Goal: Task Accomplishment & Management: Complete application form

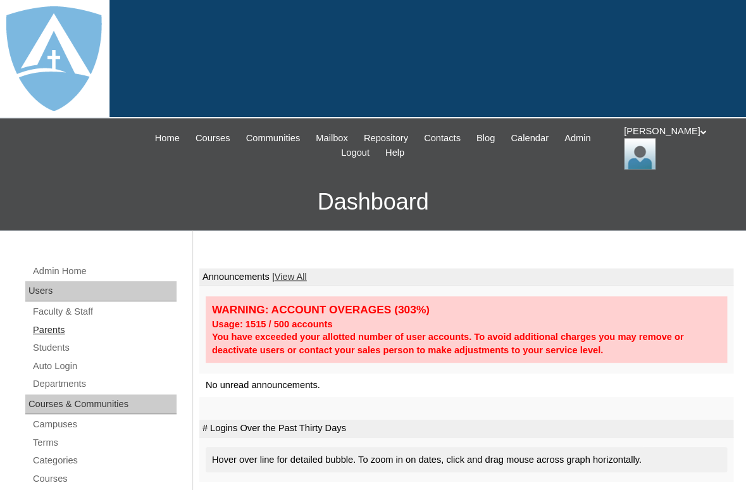
click at [60, 325] on link "Parents" at bounding box center [104, 330] width 145 height 16
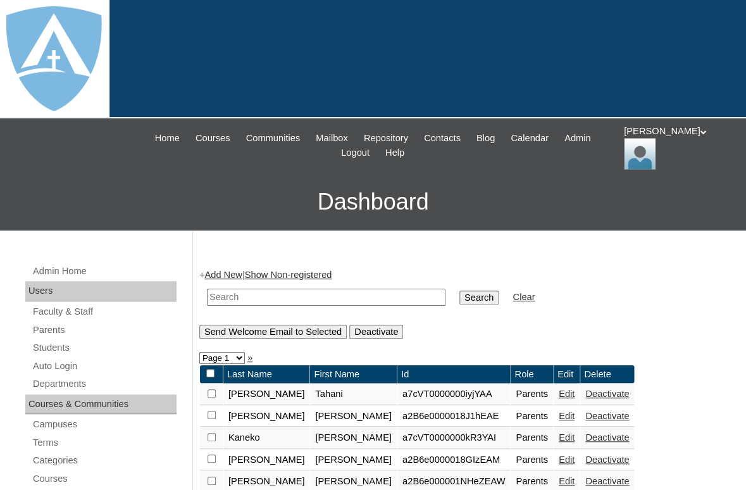
click at [220, 273] on link "Add New" at bounding box center [222, 274] width 37 height 10
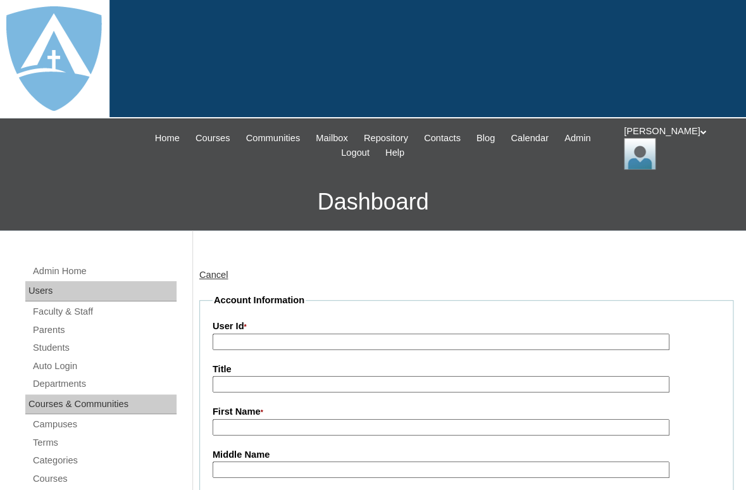
type input "tlambert"
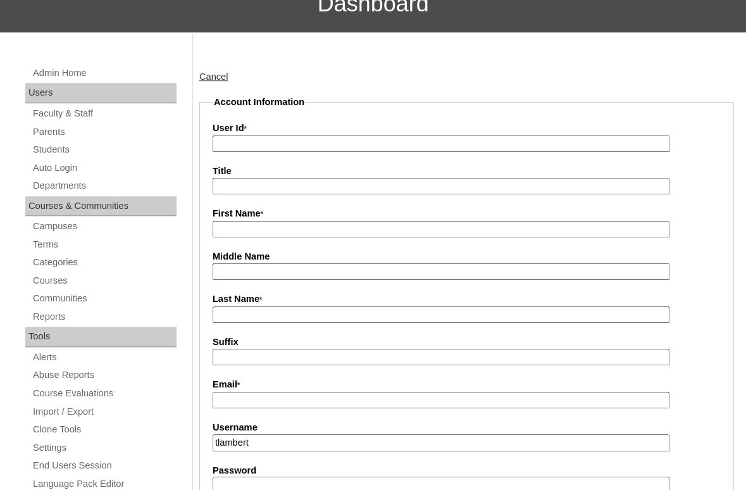
click at [306, 224] on input "First Name *" at bounding box center [441, 229] width 457 height 17
paste input "Ashley Marie Thomas"
drag, startPoint x: 250, startPoint y: 227, endPoint x: 366, endPoint y: 228, distance: 116.4
click at [366, 228] on input "Ashley Marie Thomas" at bounding box center [441, 229] width 457 height 17
type input "Ashley"
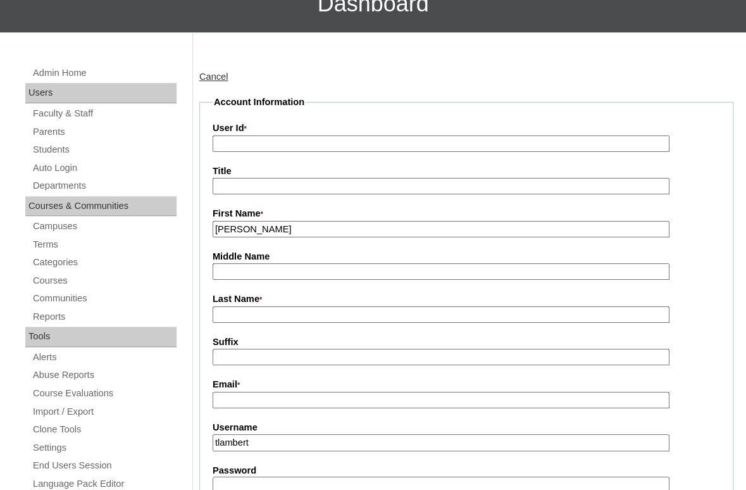
click at [323, 313] on input "Last Name *" at bounding box center [441, 314] width 457 height 17
paste input "Marie Thomas"
drag, startPoint x: 245, startPoint y: 312, endPoint x: 180, endPoint y: 312, distance: 65.2
click at [213, 312] on input "[PERSON_NAME]" at bounding box center [441, 314] width 457 height 17
type input "[PERSON_NAME]"
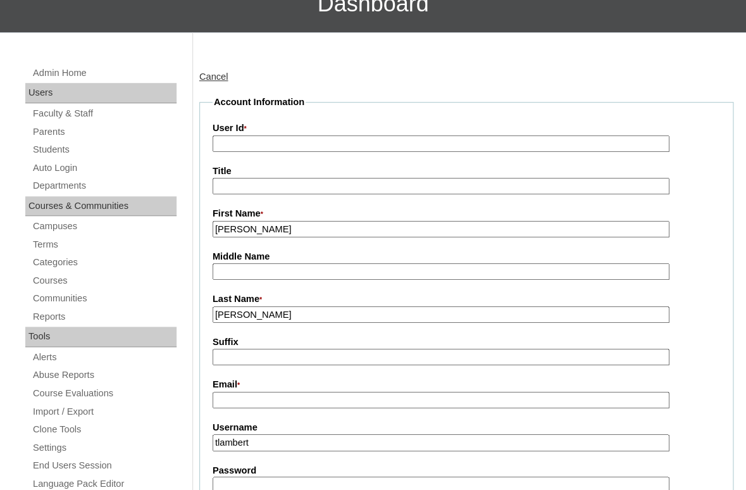
click at [243, 356] on input "Suffix" at bounding box center [441, 357] width 457 height 17
click at [291, 395] on input "Email *" at bounding box center [441, 400] width 457 height 17
paste input "cuddybear94@gmail.com"
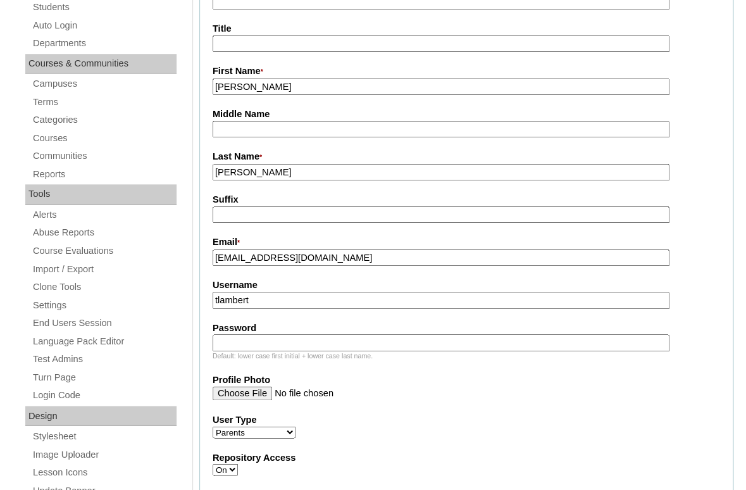
scroll to position [376, 0]
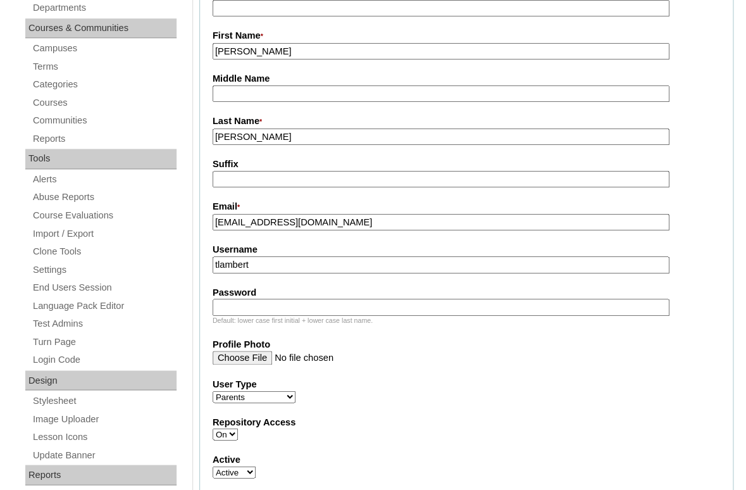
type input "cuddybear94@gmail.com"
click at [283, 264] on input "tlambert" at bounding box center [441, 264] width 457 height 17
paste input "cuddybear94@gmail.com"
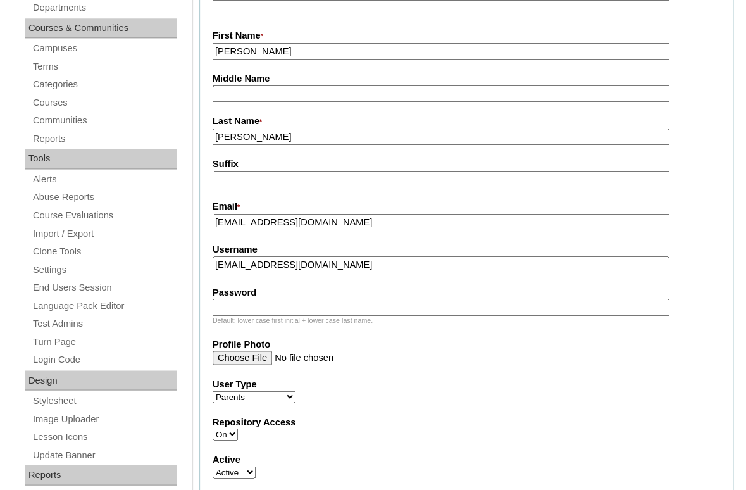
type input "cuddybear94@gmail.com"
click at [271, 304] on input "Password" at bounding box center [441, 307] width 457 height 17
paste input "cuddybear94@gmail.com"
type input "cuddybear94@gmail.com"
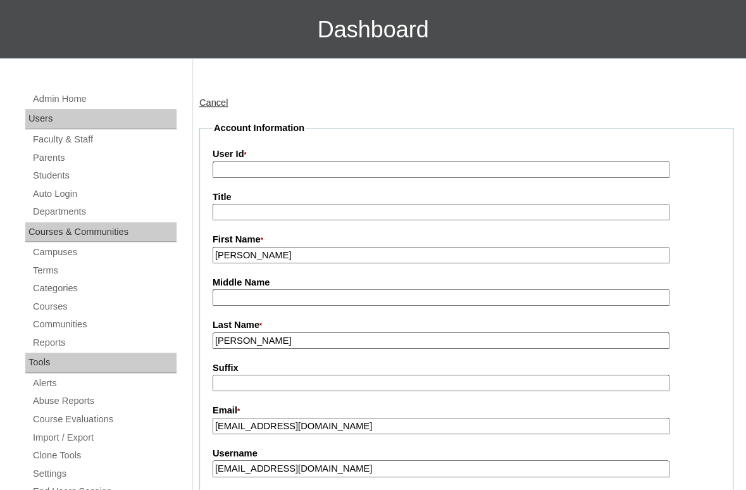
scroll to position [171, 0]
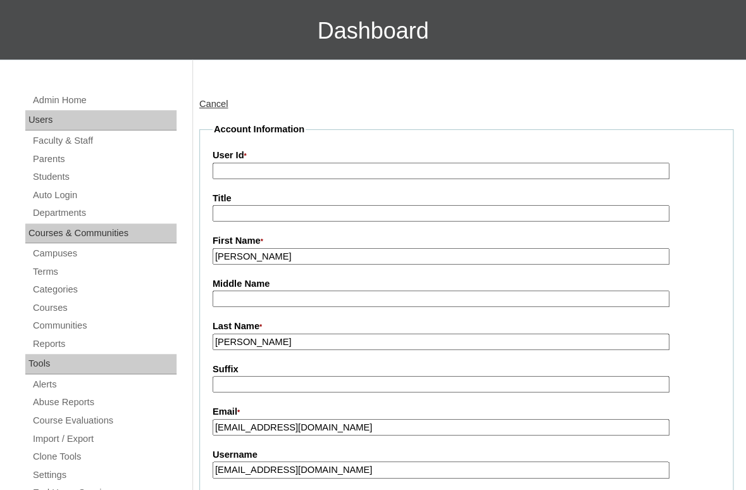
click at [271, 168] on input "User Id *" at bounding box center [441, 171] width 457 height 17
paste input "a7cVT0000000rxBYAQ"
type input "a7cVT0000000rxBYAQ"
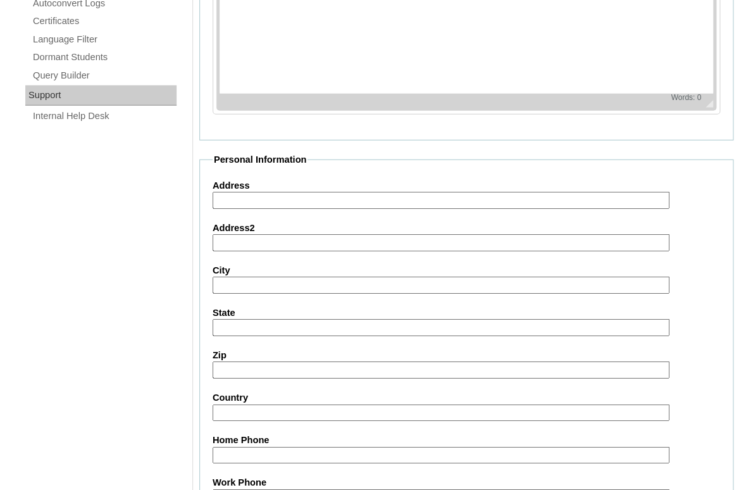
scroll to position [1309, 0]
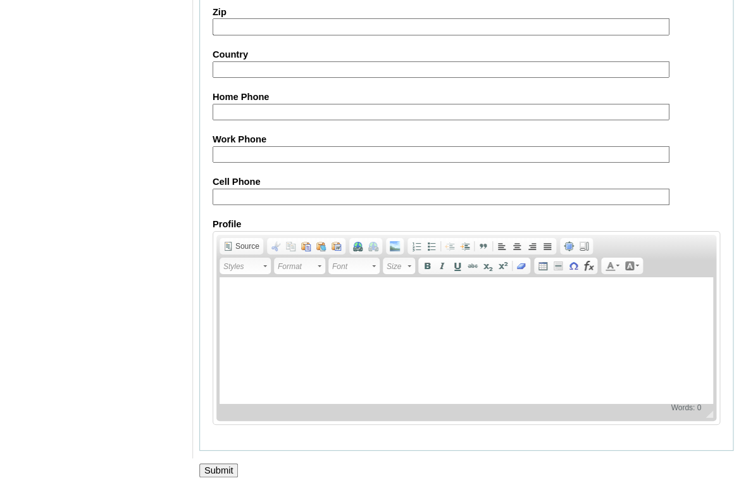
click at [216, 467] on input "Submit" at bounding box center [218, 470] width 39 height 14
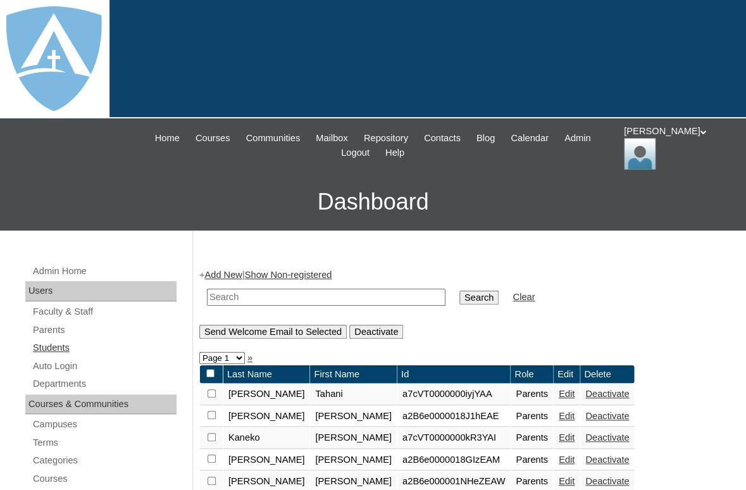
click at [55, 342] on link "Students" at bounding box center [104, 348] width 145 height 16
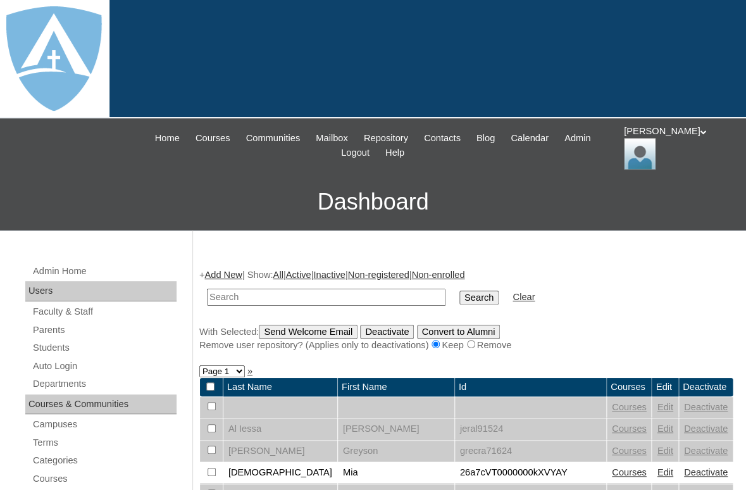
click at [225, 271] on link "Add New" at bounding box center [222, 274] width 37 height 10
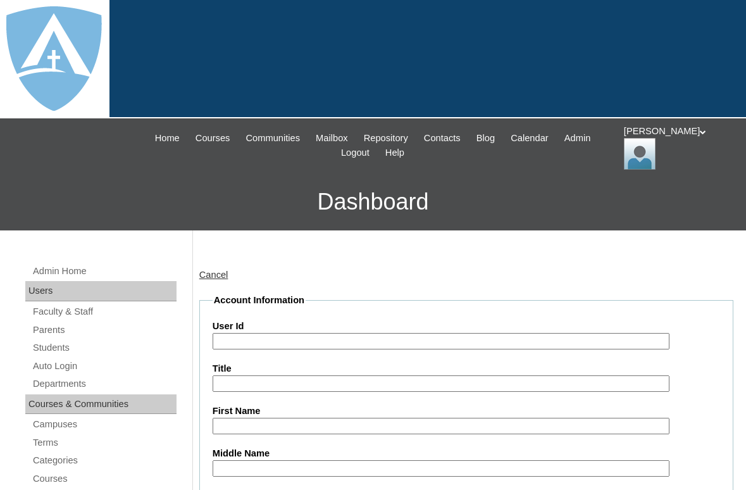
type input "tlambert"
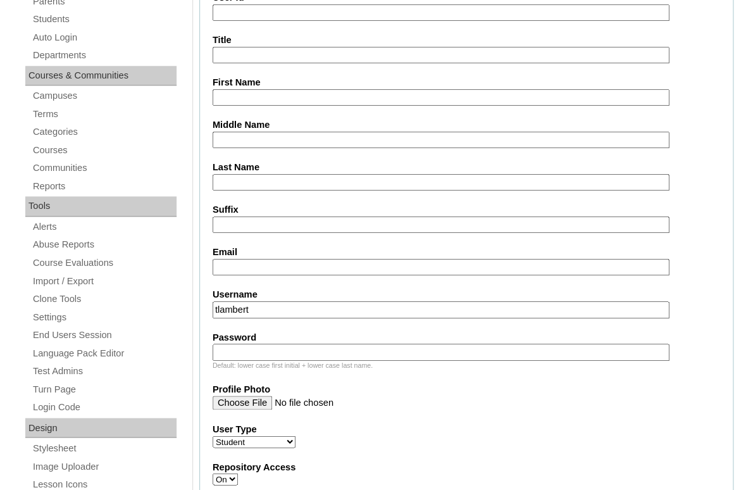
scroll to position [351, 0]
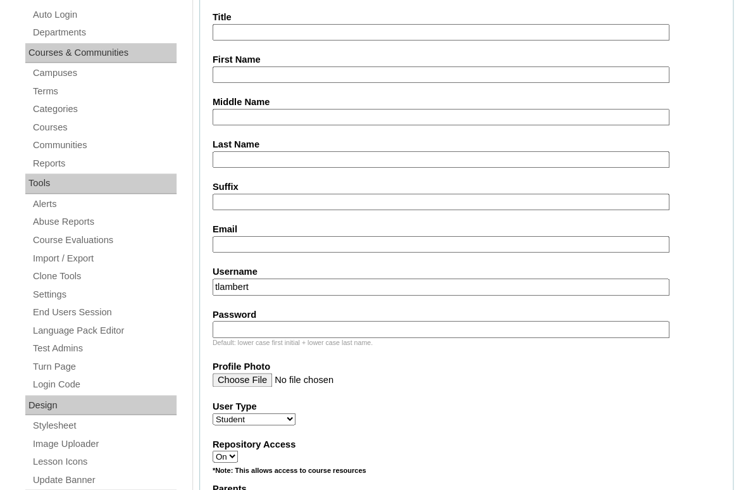
click at [244, 77] on input "First Name" at bounding box center [441, 74] width 457 height 17
paste input "Azariah Thomas"
drag, startPoint x: 253, startPoint y: 71, endPoint x: 312, endPoint y: 72, distance: 59.5
click at [312, 72] on input "Azariah Thomas" at bounding box center [441, 74] width 457 height 17
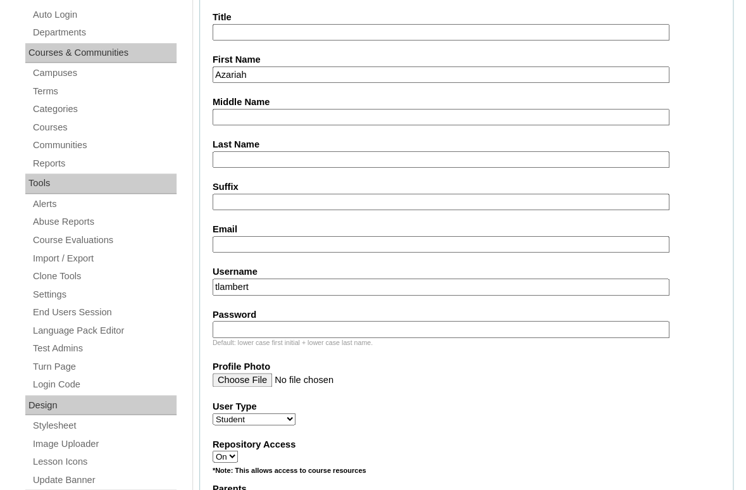
type input "Azariah"
click at [232, 154] on input "Last Name" at bounding box center [441, 159] width 457 height 17
paste input "[PERSON_NAME]"
type input "[PERSON_NAME]"
click at [232, 202] on input "Suffix" at bounding box center [441, 202] width 457 height 17
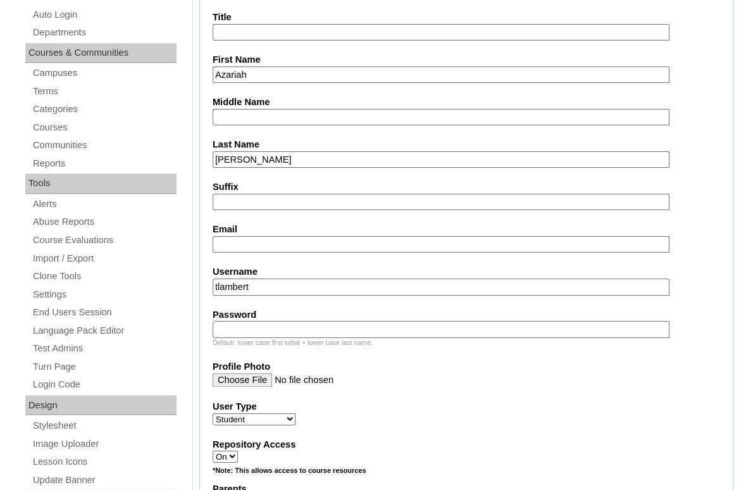
click at [257, 228] on label "Email" at bounding box center [466, 229] width 507 height 13
click at [257, 236] on input "Email" at bounding box center [441, 244] width 457 height 17
paste input "cuddybear94@gmail.com"
type input "cuddybear94@gmail.com"
click at [299, 285] on input "tlambert" at bounding box center [441, 286] width 457 height 17
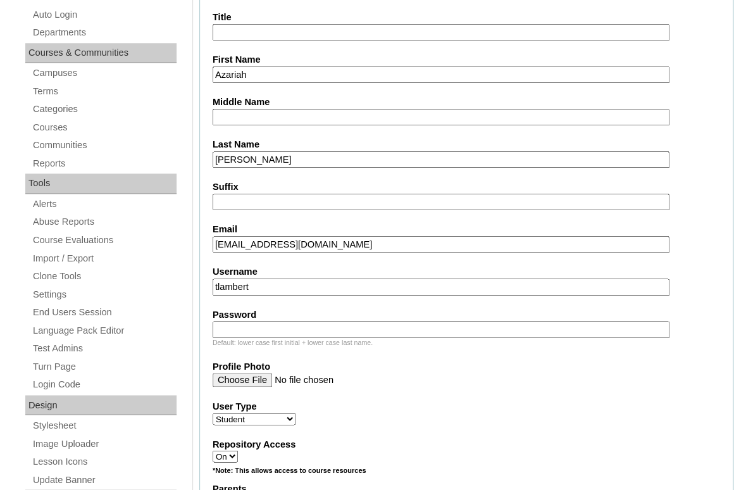
click at [299, 285] on input "tlambert" at bounding box center [441, 286] width 457 height 17
paste input "azariah.thomas@enlightiumstudent.com"
type input "azariah.thomas@enlightiumstudent.com"
click at [273, 325] on input "Password" at bounding box center [441, 329] width 457 height 17
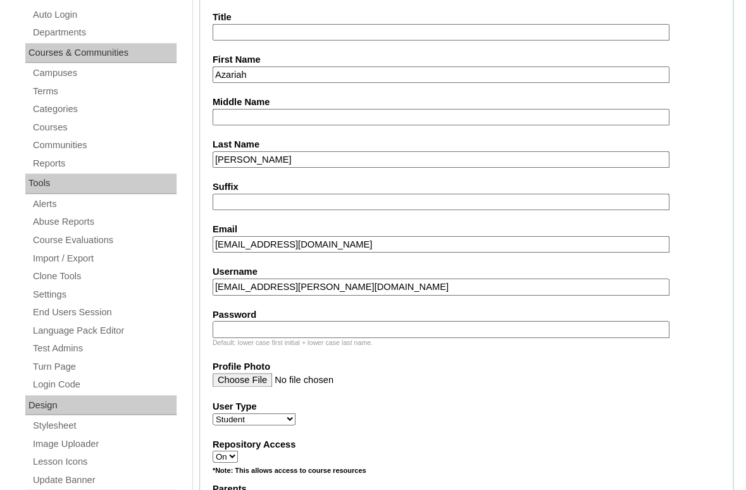
paste input "azariah.thomas@enlightiumstudent.com"
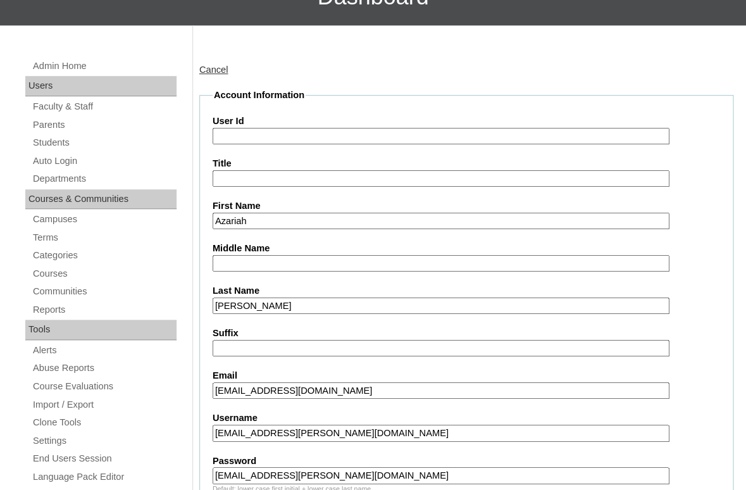
scroll to position [79, 0]
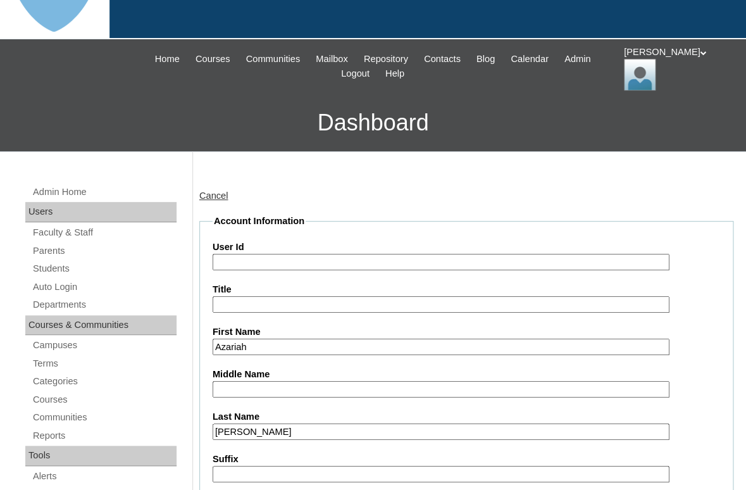
type input "azariah.thomas@enlightiumstudent.com"
click at [272, 256] on input "User Id" at bounding box center [441, 262] width 457 height 17
paste input "azariah.thomas@enlightiumstudent.com"
type input "26azariah.thomas@enlightiumstudent.com"
click at [295, 223] on legend "Account Information" at bounding box center [259, 220] width 93 height 13
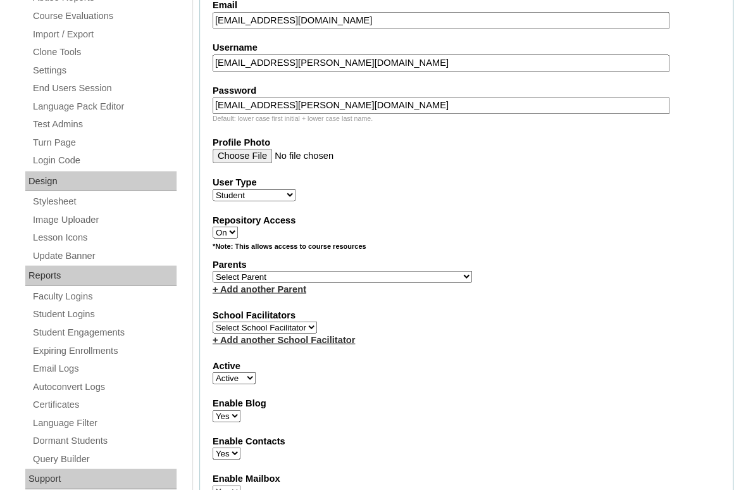
scroll to position [584, 0]
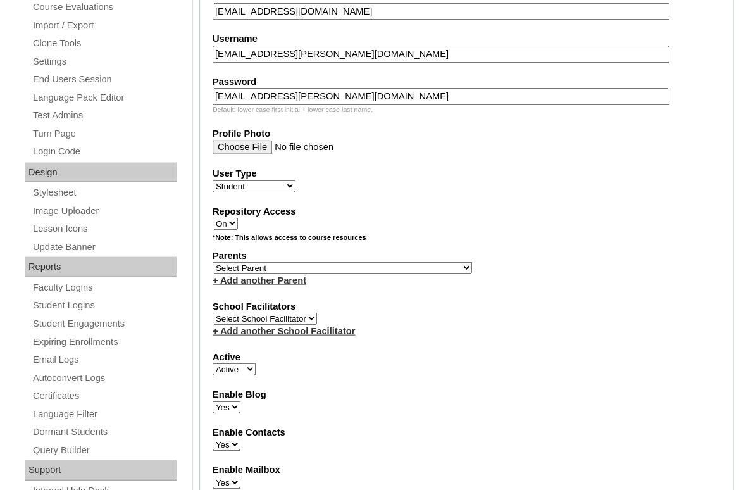
click at [213, 261] on select "Select Parent Abbas, Tahani Garcia, Rosa Kaneko, Chad Labourdette, Jessica Nich…" at bounding box center [342, 267] width 259 height 12
select select "101644"
click option "Thomas, Ashley" at bounding box center [0, 0] width 0 height 0
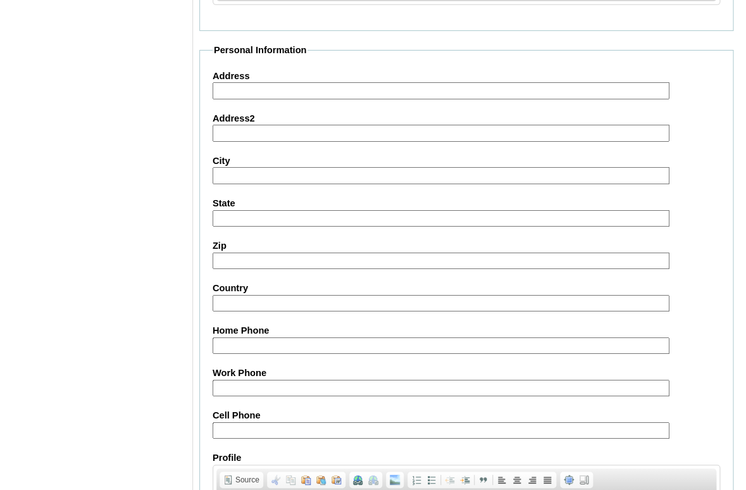
scroll to position [1535, 0]
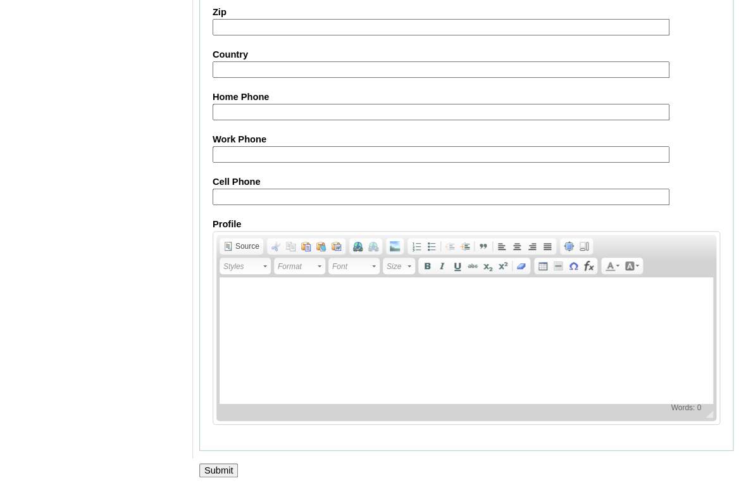
click at [222, 469] on input "Submit" at bounding box center [218, 470] width 39 height 14
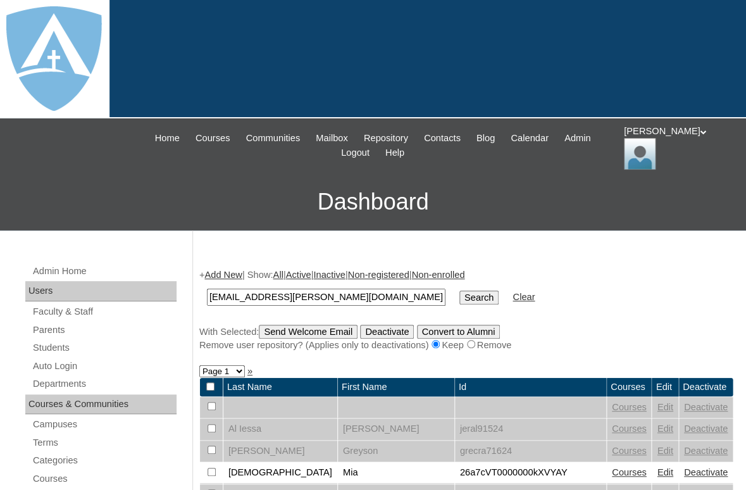
type input "[EMAIL_ADDRESS][PERSON_NAME][DOMAIN_NAME]"
click at [459, 290] on input "Search" at bounding box center [478, 297] width 39 height 14
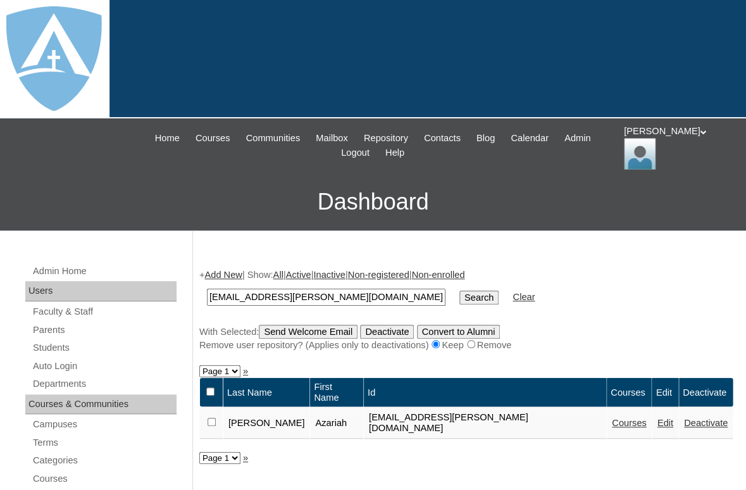
click at [612, 417] on link "Courses" at bounding box center [629, 422] width 35 height 10
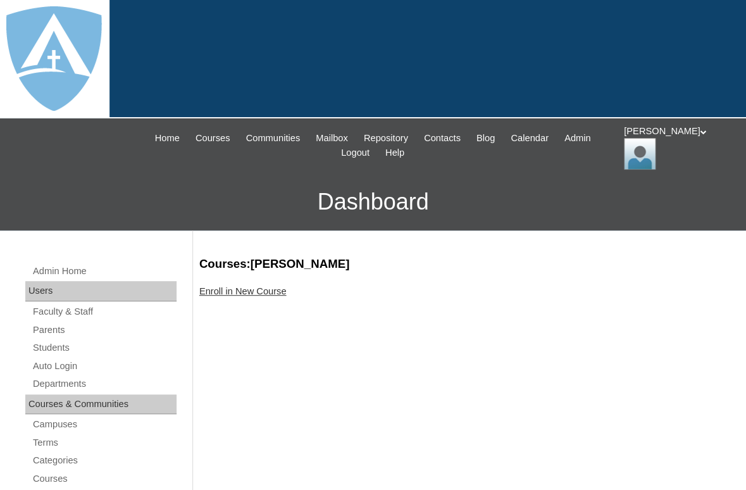
click at [285, 288] on link "Enroll in New Course" at bounding box center [242, 291] width 87 height 10
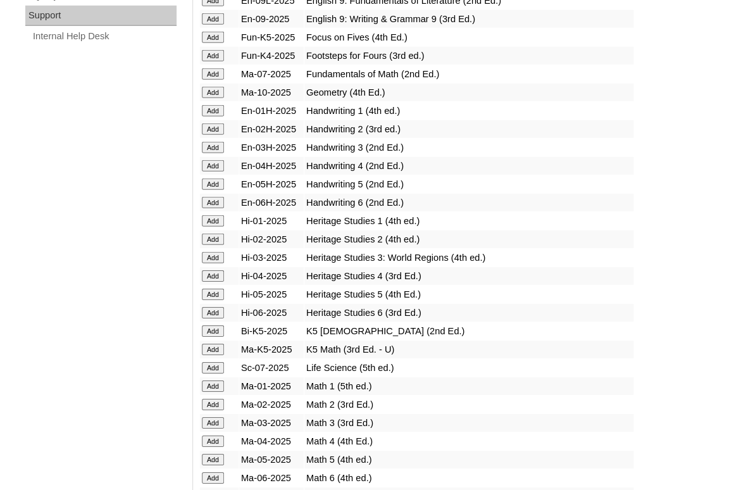
scroll to position [1039, 0]
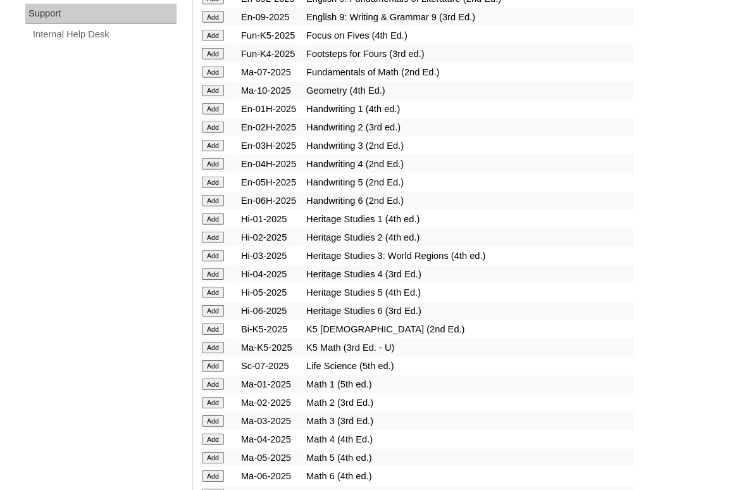
click at [208, 335] on input "Add" at bounding box center [213, 328] width 22 height 11
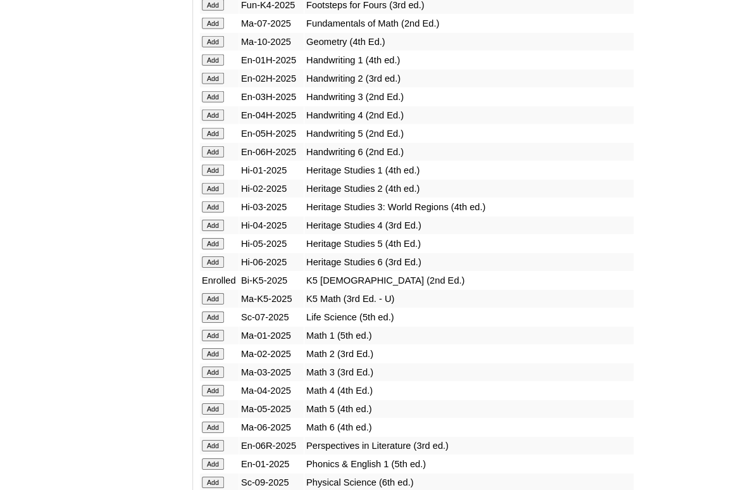
scroll to position [1091, 0]
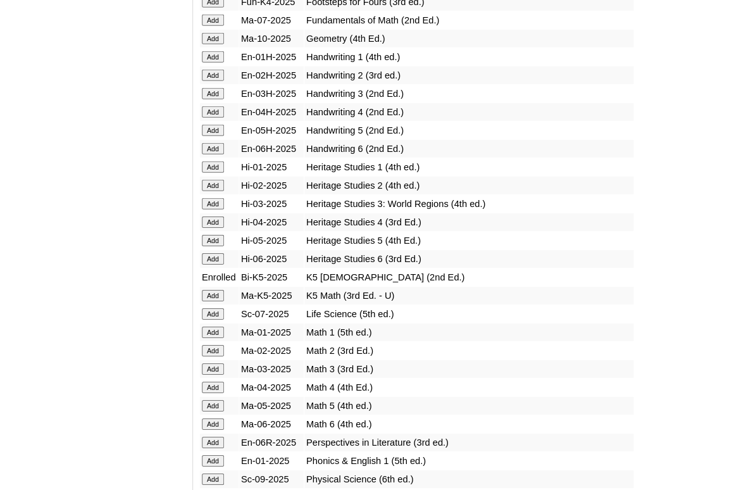
click at [209, 301] on input "Add" at bounding box center [213, 295] width 22 height 11
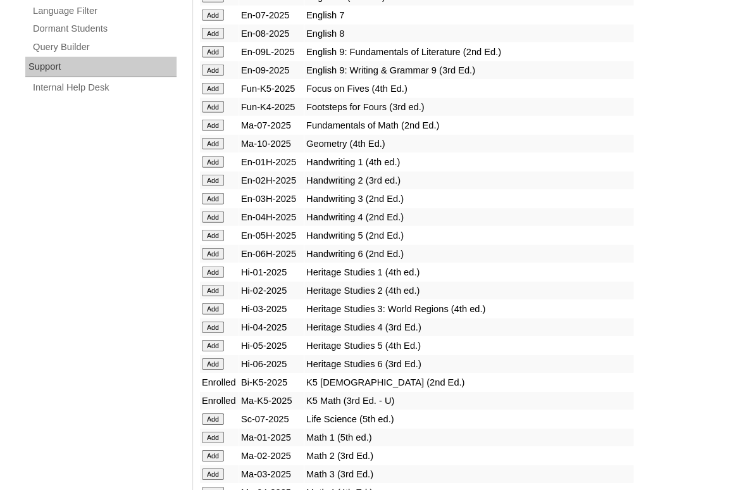
scroll to position [986, 0]
click at [211, 95] on input "Add" at bounding box center [213, 88] width 22 height 11
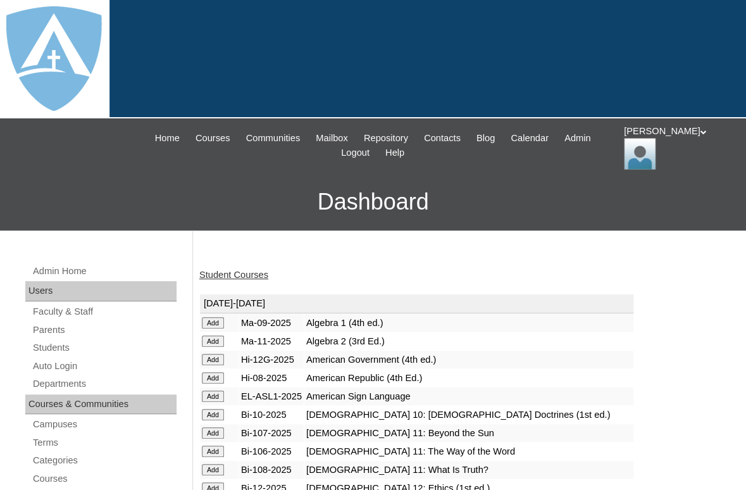
click at [243, 269] on link "Student Courses" at bounding box center [233, 274] width 69 height 10
